Goal: Information Seeking & Learning: Learn about a topic

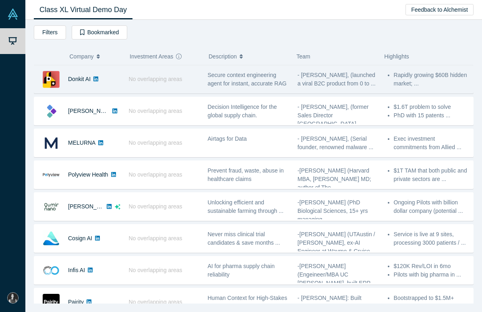
click at [97, 77] on icon at bounding box center [95, 79] width 5 height 5
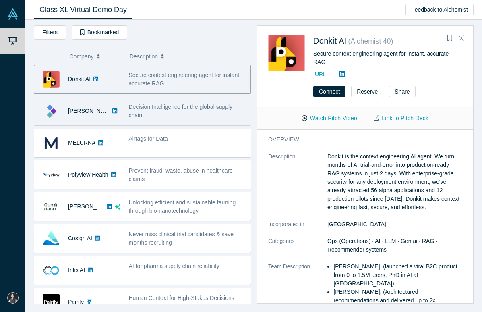
click at [114, 115] on div "[PERSON_NAME]" at bounding box center [77, 111] width 86 height 28
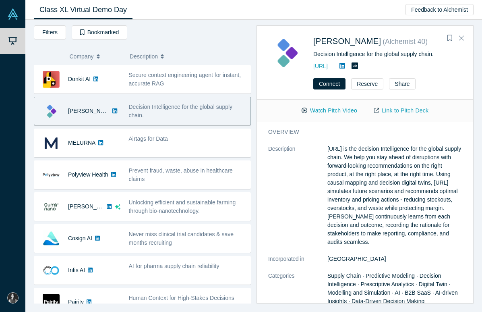
click at [414, 110] on link "Link to Pitch Deck" at bounding box center [401, 111] width 71 height 14
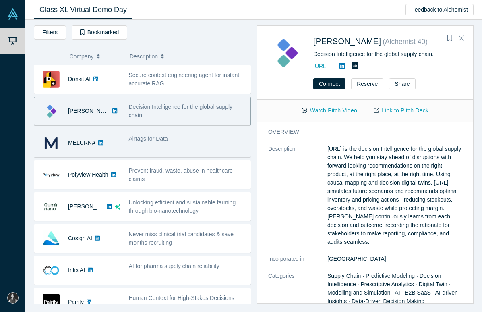
click at [147, 143] on div "Airtags for Data" at bounding box center [188, 139] width 118 height 8
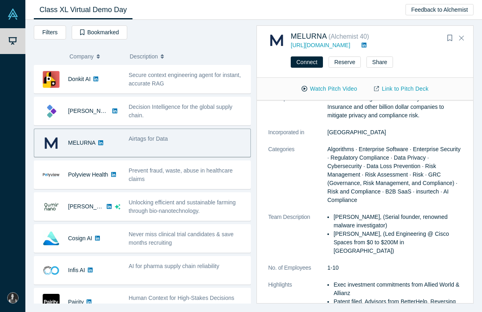
scroll to position [23, 0]
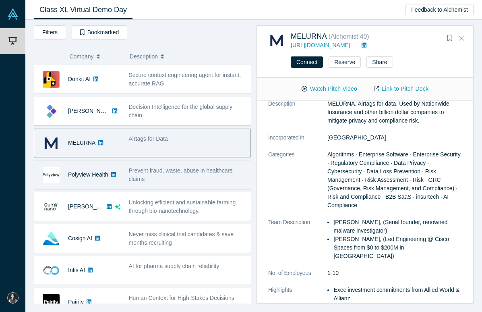
click at [187, 168] on span "Prevent fraud, waste, abuse in healthcare claims" at bounding box center [181, 174] width 104 height 15
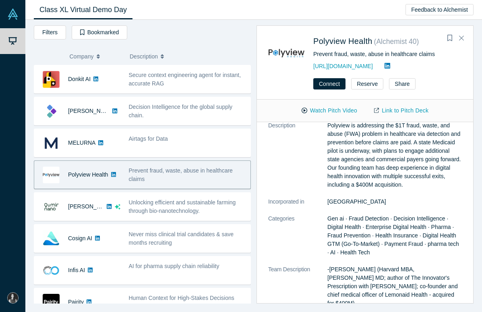
scroll to position [0, 0]
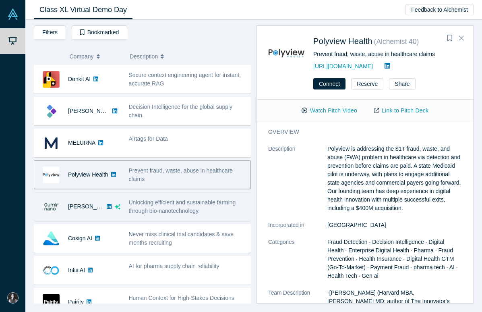
click at [178, 212] on span "Unlocking efficient and sustainable farming through bio-nanotechnology." at bounding box center [182, 206] width 107 height 15
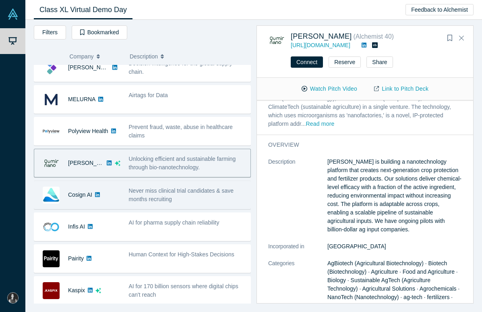
scroll to position [60, 0]
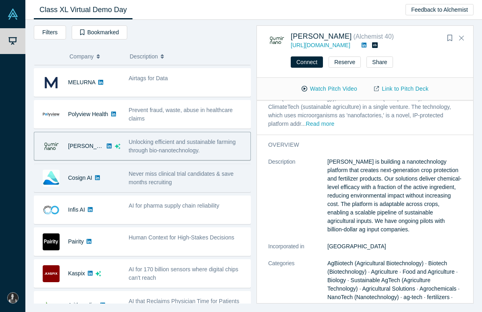
click at [162, 182] on span "Never miss clinical trial candidates & save months recruiting" at bounding box center [181, 177] width 105 height 15
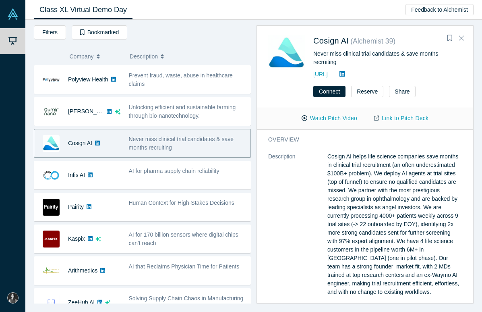
scroll to position [98, 0]
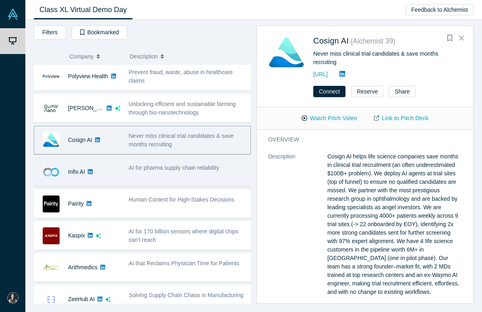
click at [160, 168] on span "AI for pharma supply chain reliability" at bounding box center [174, 167] width 91 height 6
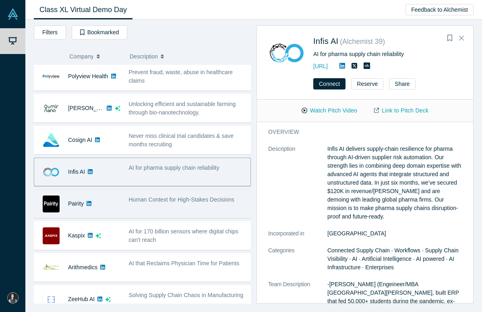
click at [157, 201] on span "Human Context for High-Stakes Decisions" at bounding box center [182, 199] width 106 height 6
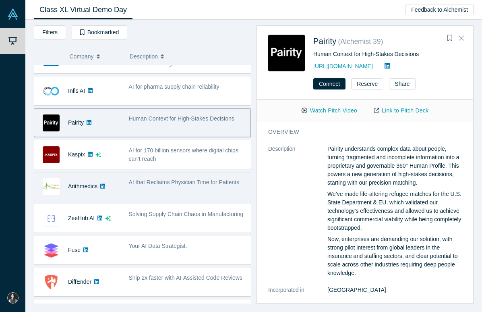
scroll to position [180, 0]
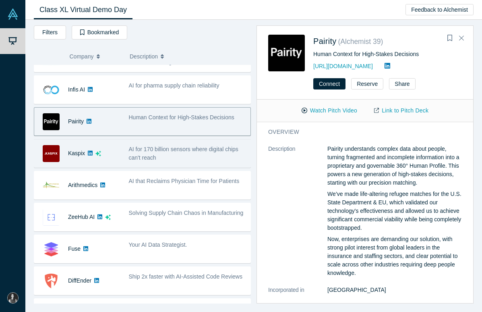
click at [176, 159] on div "AI for 170 billion sensors where digital chips can't reach" at bounding box center [188, 153] width 118 height 17
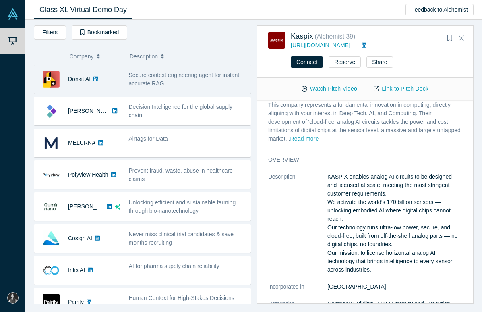
scroll to position [0, 0]
click at [170, 80] on div "Secure context engineering agent for instant, accurate RAG" at bounding box center [188, 79] width 118 height 17
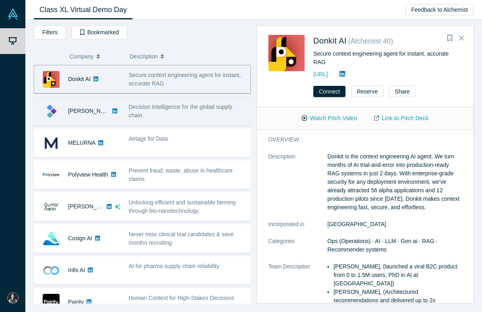
click at [181, 116] on div "Decision Intelligence for the global supply chain." at bounding box center [188, 111] width 118 height 17
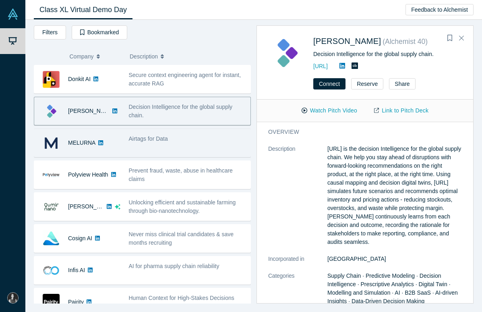
click at [184, 143] on div "Airtags for Data" at bounding box center [187, 142] width 126 height 25
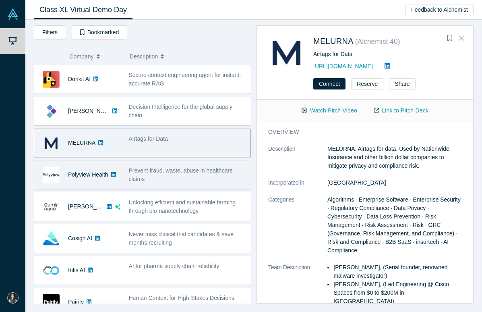
click at [186, 173] on span "Prevent fraud, waste, abuse in healthcare claims" at bounding box center [181, 174] width 104 height 15
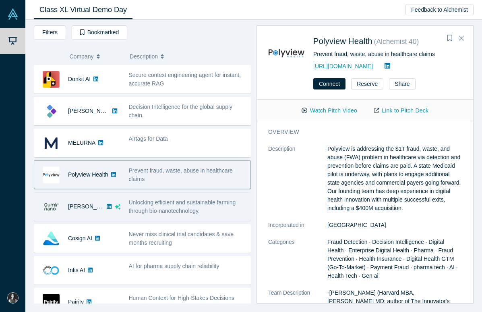
click at [193, 203] on span "Unlocking efficient and sustainable farming through bio-nanotechnology." at bounding box center [182, 206] width 107 height 15
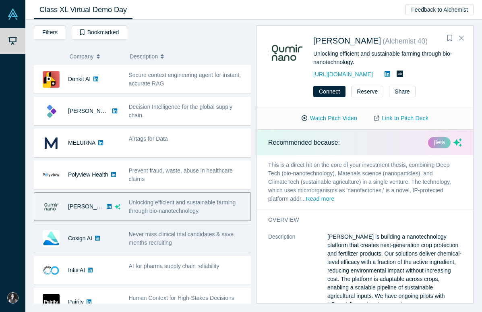
click at [196, 233] on span "Never miss clinical trial candidates & save months recruiting" at bounding box center [181, 238] width 105 height 15
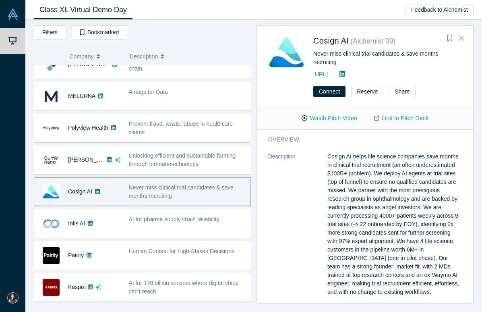
scroll to position [50, 0]
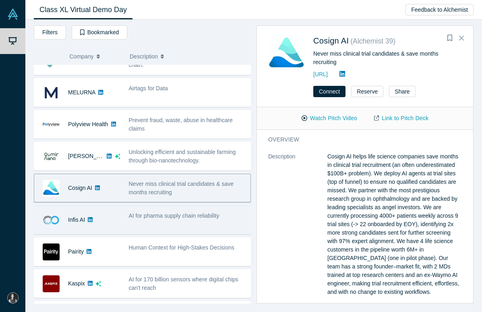
click at [186, 218] on span "AI for pharma supply chain reliability" at bounding box center [174, 215] width 91 height 6
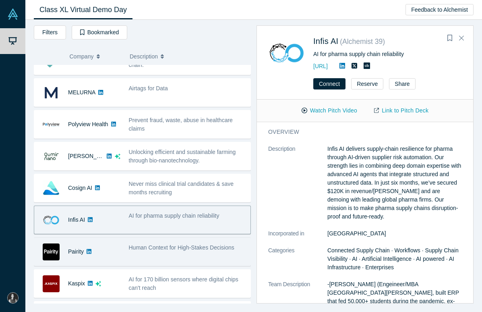
click at [201, 246] on span "Human Context for High-Stakes Decisions" at bounding box center [182, 247] width 106 height 6
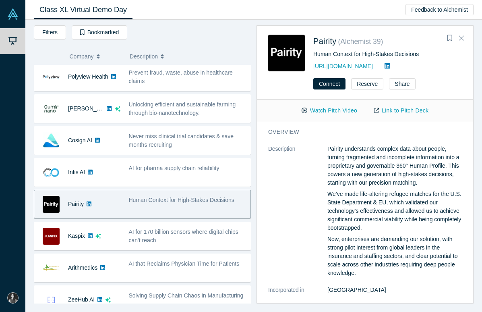
scroll to position [105, 0]
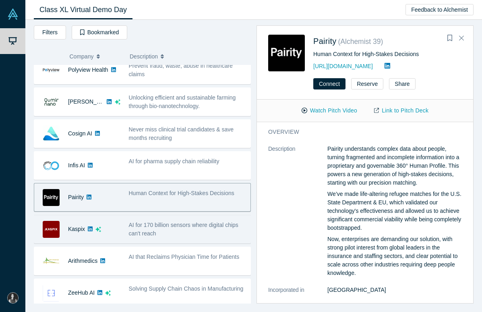
click at [186, 238] on div "AI for 170 billion sensors where digital chips can't reach" at bounding box center [187, 228] width 126 height 25
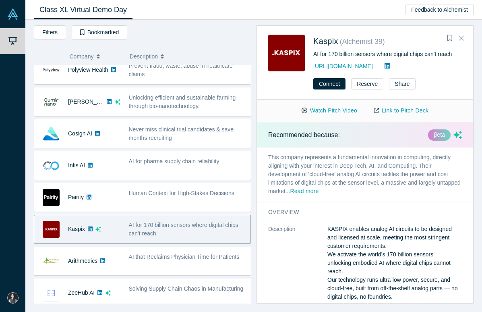
scroll to position [0, 0]
click at [385, 65] on icon at bounding box center [388, 66] width 6 height 6
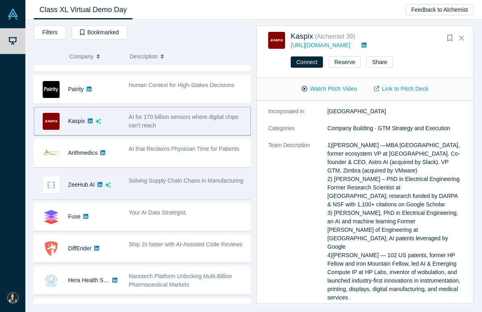
scroll to position [215, 0]
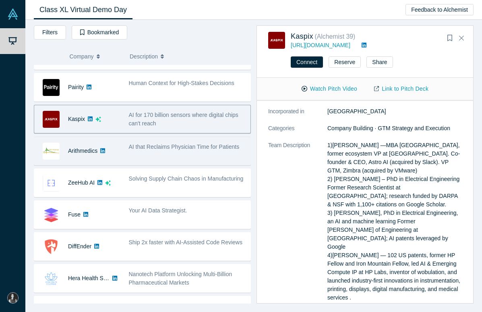
click at [162, 152] on div "AI that Reclaims Physician Time for Patients" at bounding box center [187, 150] width 126 height 25
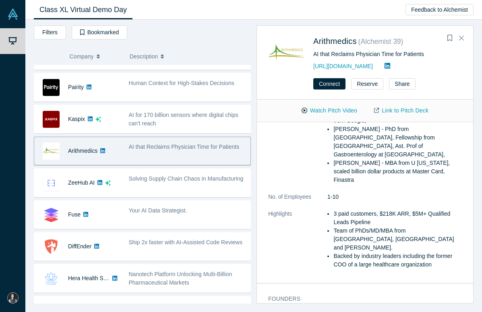
scroll to position [0, 0]
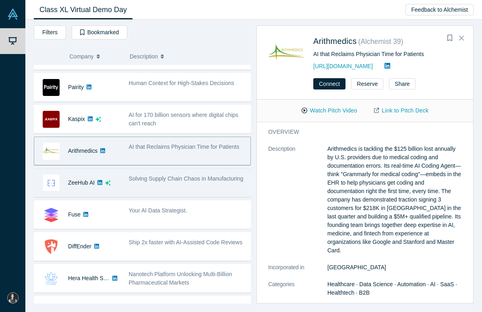
click at [163, 176] on span "Solving Supply Chain Chaos in Manufacturing" at bounding box center [186, 178] width 115 height 6
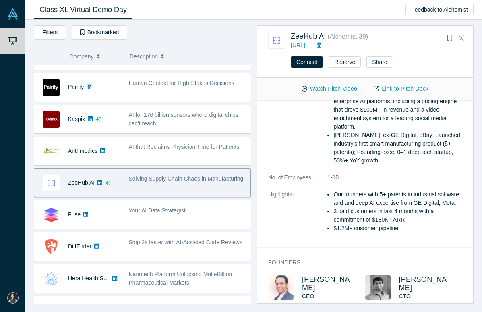
scroll to position [308, 0]
click at [321, 43] on icon at bounding box center [319, 45] width 5 height 5
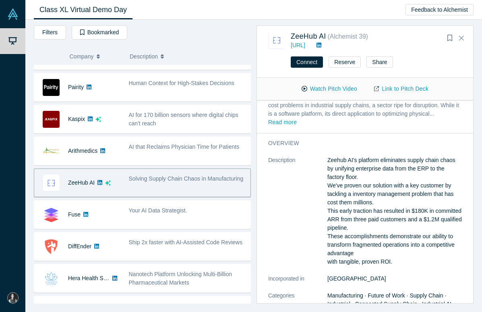
scroll to position [60, 0]
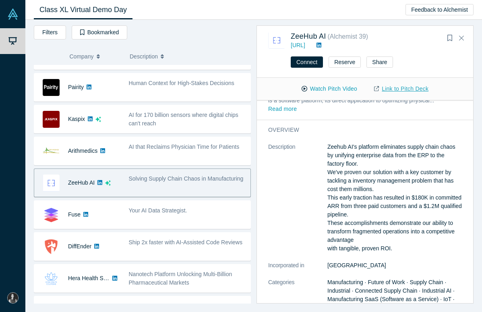
click at [395, 85] on link "Link to Pitch Deck" at bounding box center [401, 89] width 71 height 14
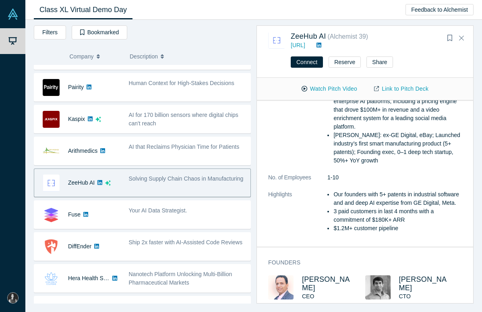
scroll to position [308, 0]
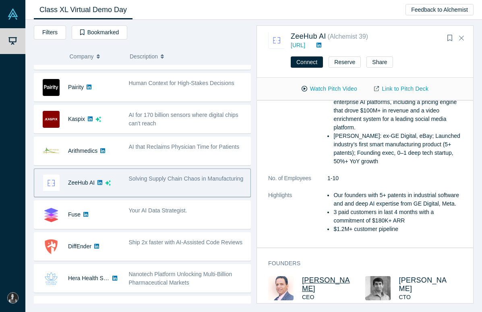
click at [309, 276] on span "[PERSON_NAME]" at bounding box center [326, 284] width 48 height 17
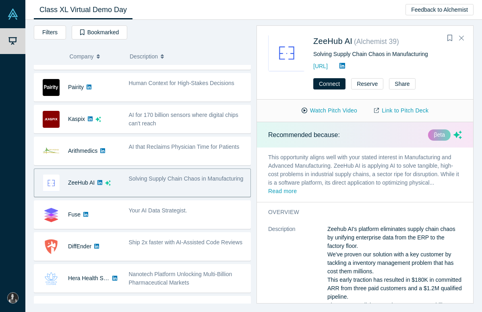
scroll to position [0, 0]
click at [335, 111] on button "Watch Pitch Video" at bounding box center [329, 111] width 73 height 14
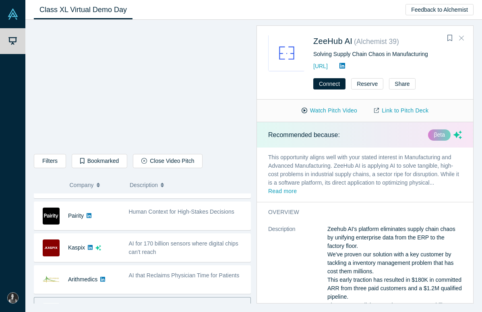
click at [462, 36] on icon "Close" at bounding box center [461, 37] width 5 height 7
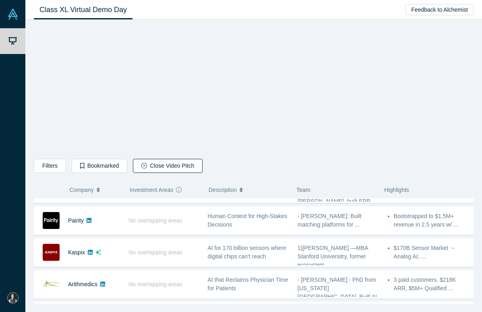
click at [162, 167] on button "Close Video Pitch" at bounding box center [168, 166] width 70 height 14
